Goal: Find specific page/section: Find specific page/section

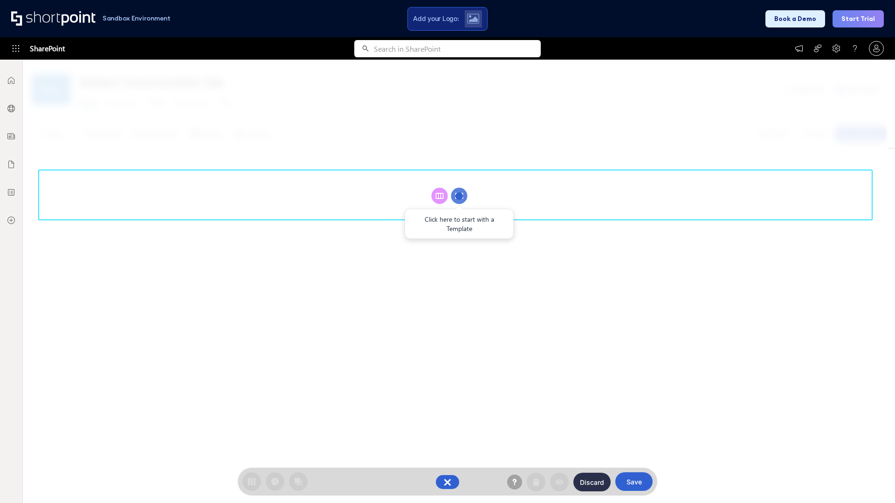
click at [459, 196] on circle at bounding box center [459, 196] width 16 height 16
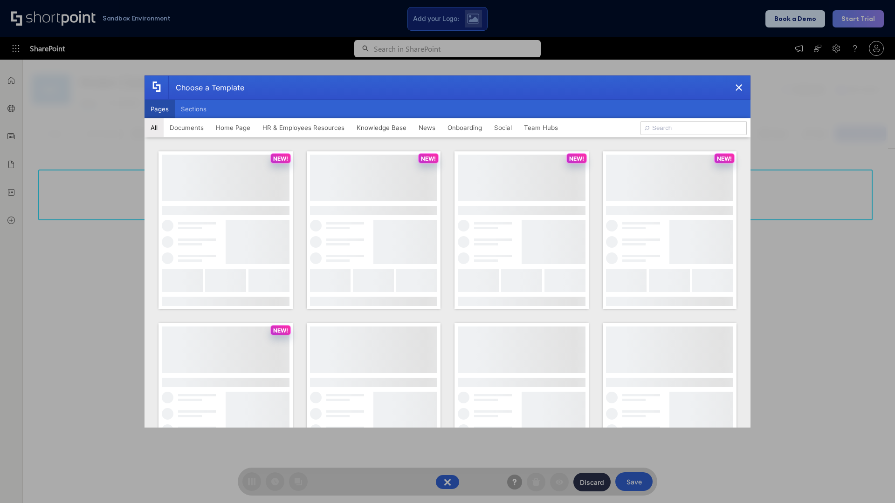
click at [159, 109] on button "Pages" at bounding box center [160, 109] width 30 height 19
type input "Knowledge Portal 5"
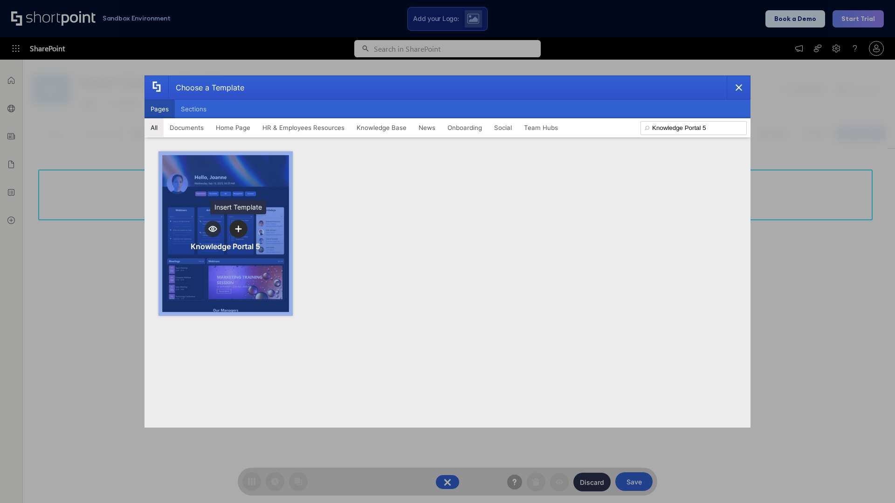
click at [238, 229] on icon "template selector" at bounding box center [238, 229] width 7 height 7
